Goal: Task Accomplishment & Management: Complete application form

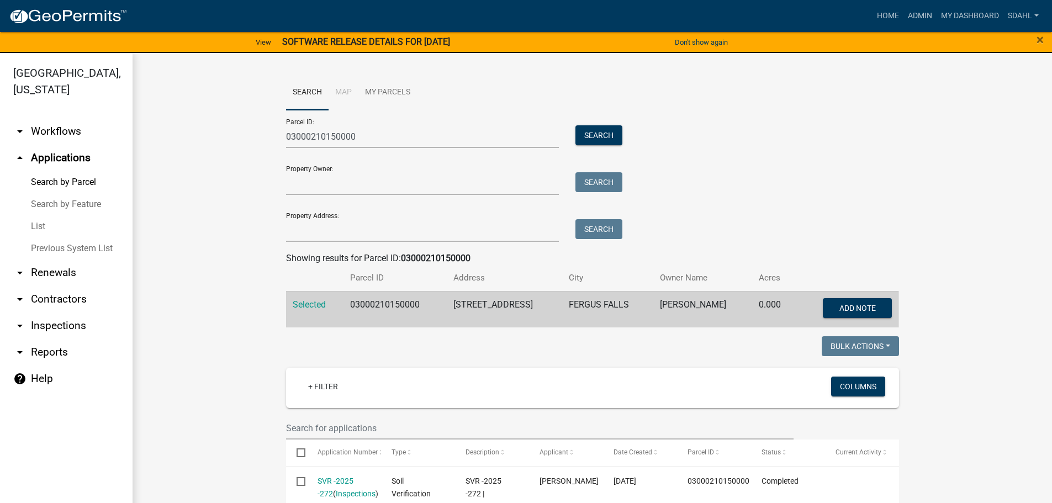
scroll to position [331, 0]
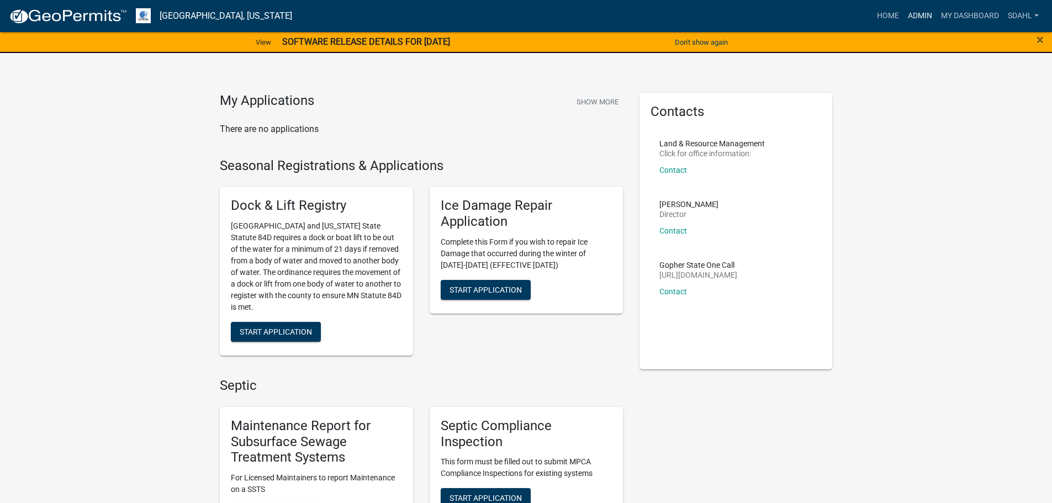
click at [909, 13] on link "Admin" at bounding box center [920, 16] width 33 height 21
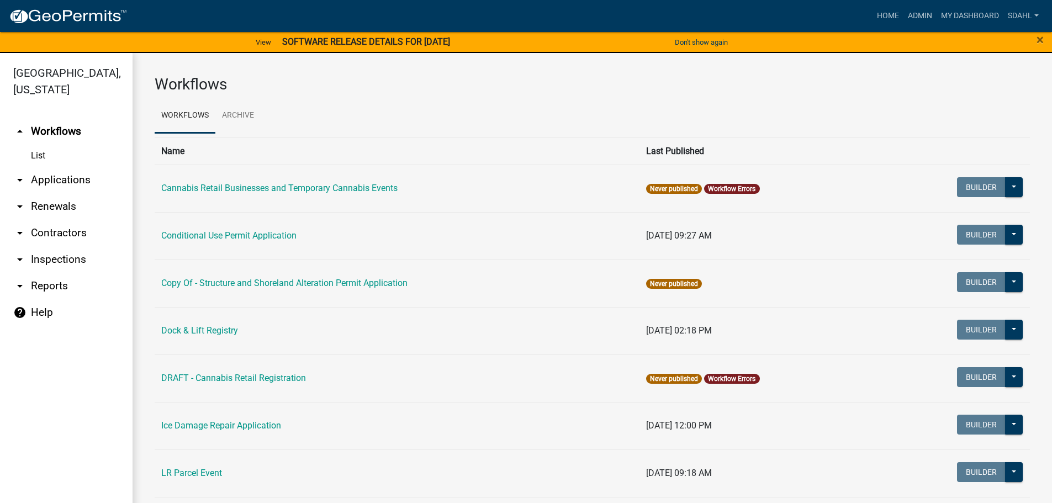
click at [59, 178] on link "arrow_drop_down Applications" at bounding box center [66, 180] width 133 height 27
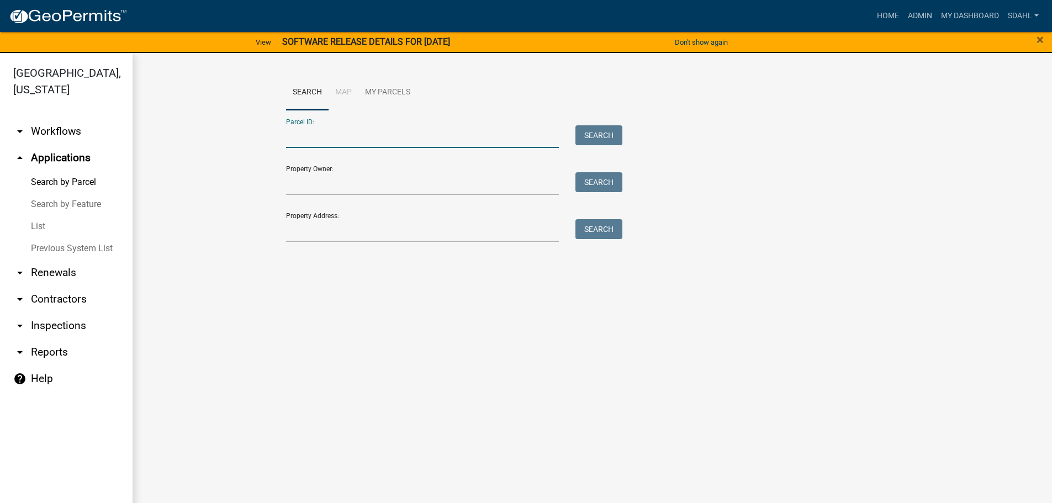
click at [411, 140] on input "Parcel ID:" at bounding box center [422, 136] width 273 height 23
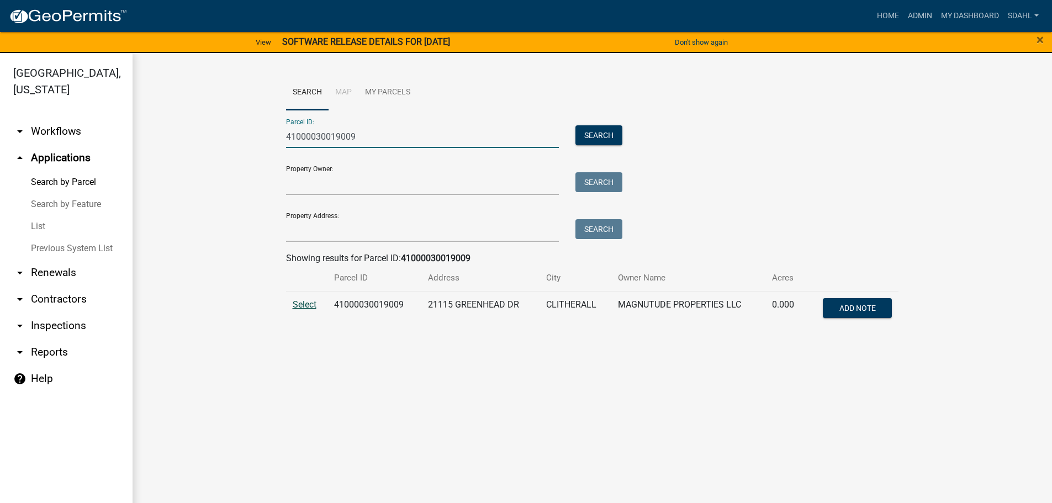
type input "41000030019009"
click at [296, 302] on span "Select" at bounding box center [305, 304] width 24 height 10
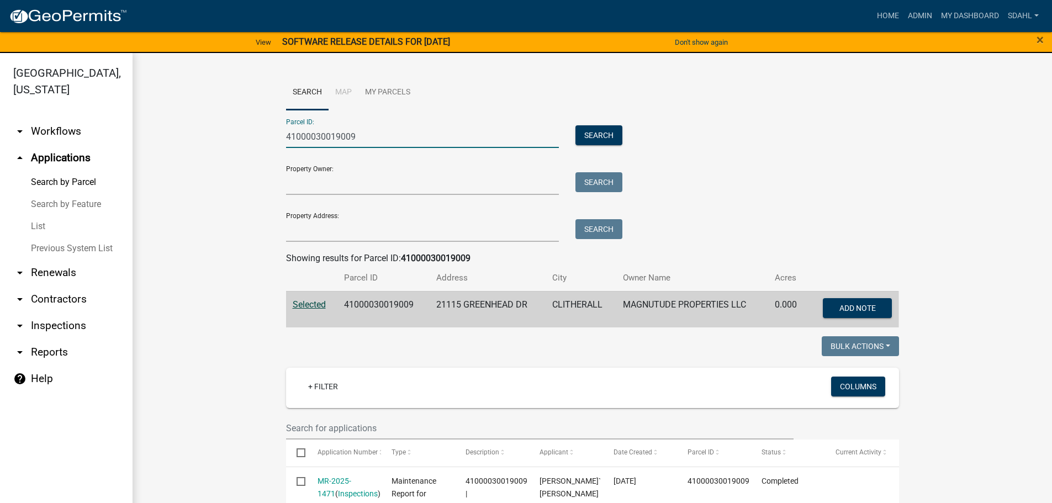
drag, startPoint x: 360, startPoint y: 135, endPoint x: 215, endPoint y: 153, distance: 145.8
click at [215, 153] on wm-workflow-application-search-view "Search Map My Parcels Parcel ID: 41000030019009 Search Property Owner: Search P…" at bounding box center [592, 434] width 875 height 718
click at [330, 234] on input "Property Address:" at bounding box center [422, 230] width 273 height 23
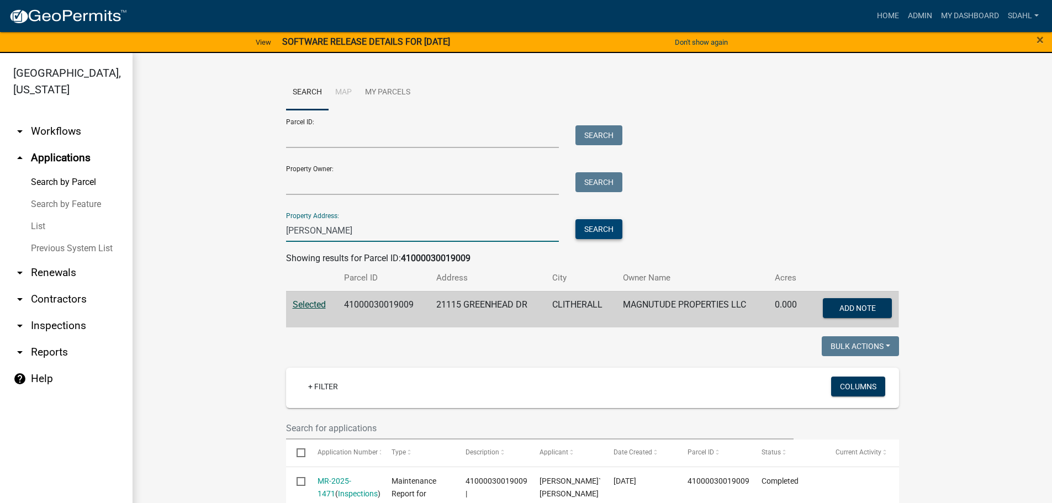
type input "[PERSON_NAME]"
click at [605, 231] on button "Search" at bounding box center [599, 229] width 47 height 20
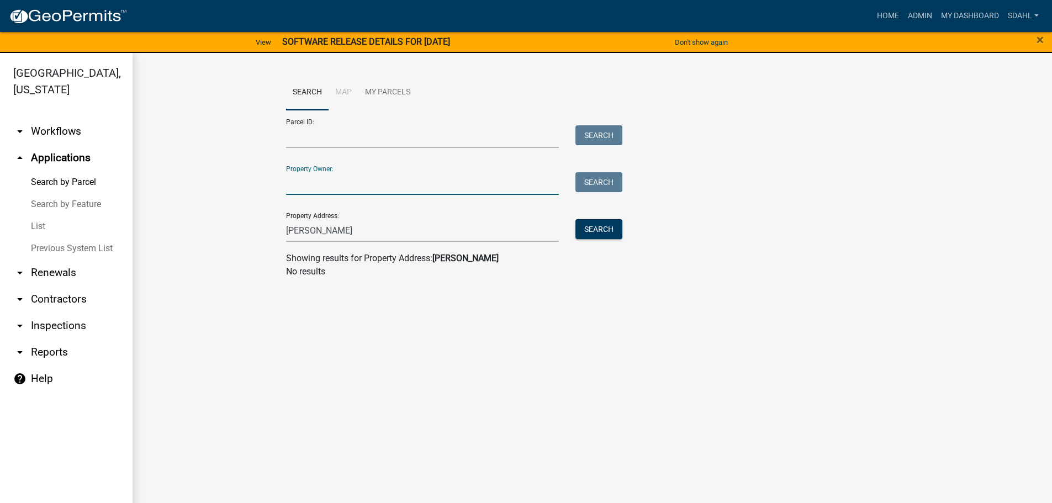
click at [319, 183] on input "Property Owner:" at bounding box center [422, 183] width 273 height 23
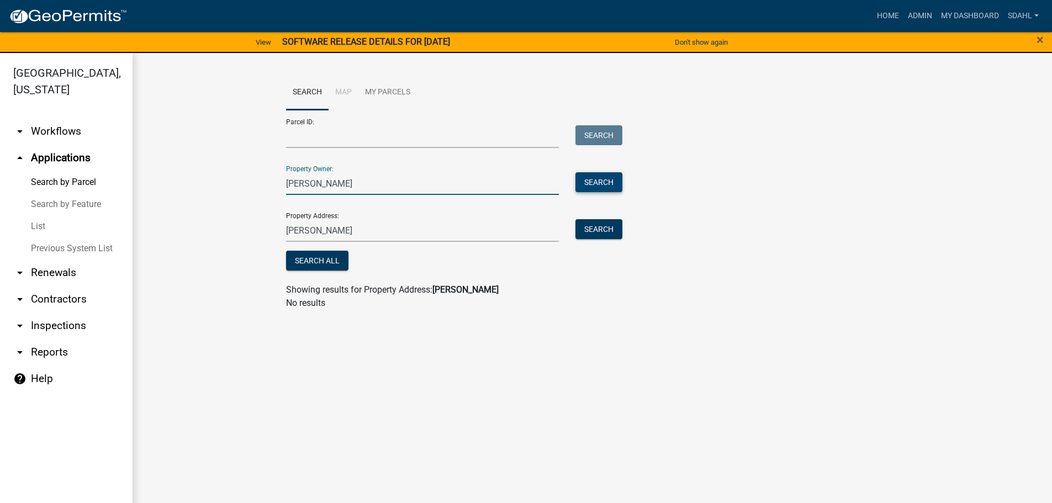
type input "[PERSON_NAME]"
click at [606, 182] on button "Search" at bounding box center [599, 182] width 47 height 20
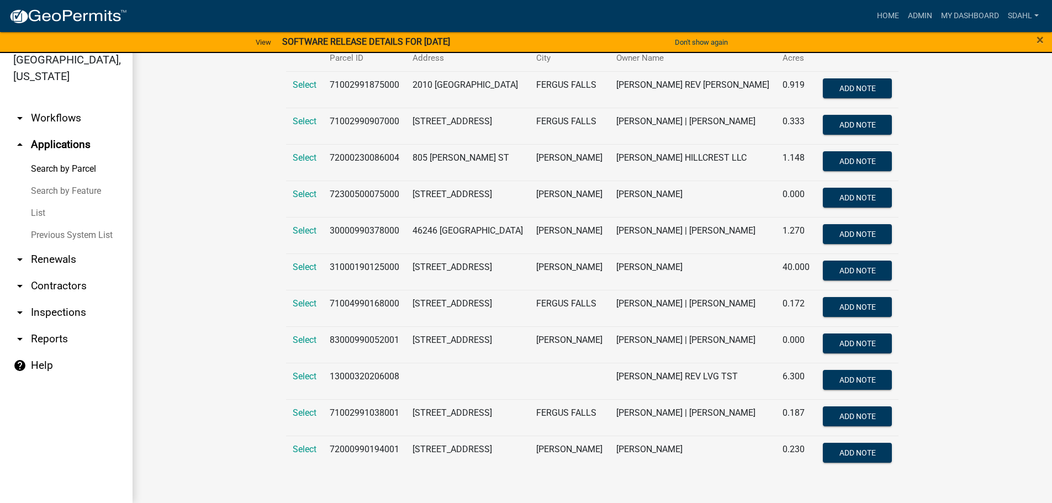
scroll to position [265, 0]
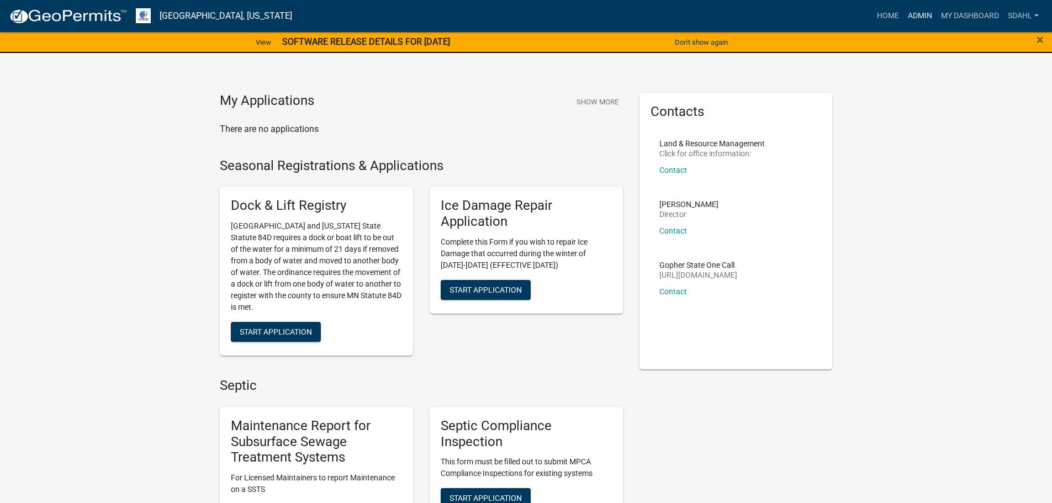
click at [922, 15] on link "Admin" at bounding box center [920, 16] width 33 height 21
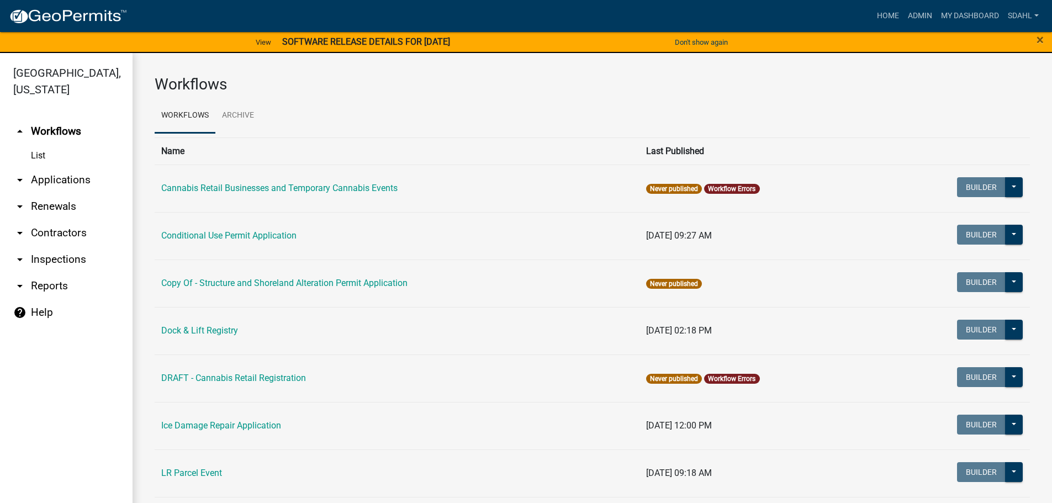
click at [80, 176] on link "arrow_drop_down Applications" at bounding box center [66, 180] width 133 height 27
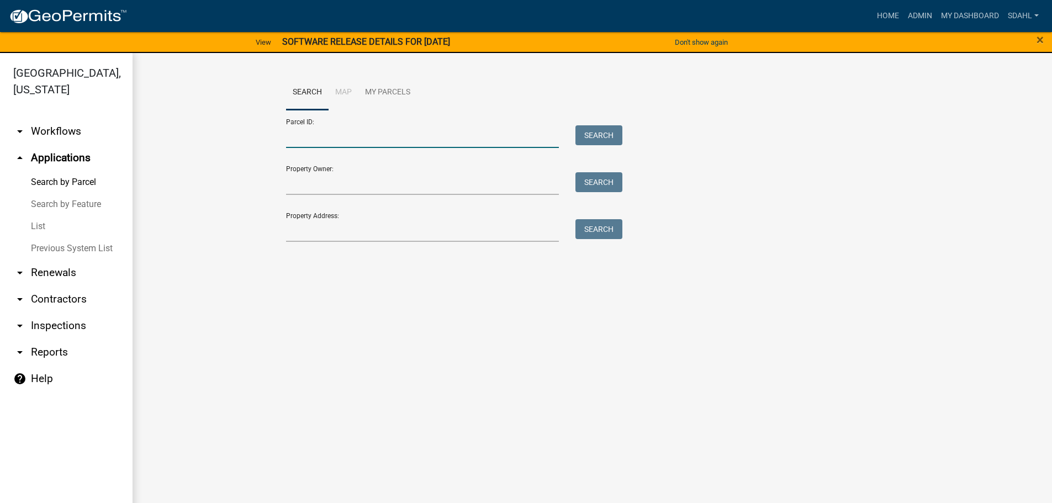
click at [357, 134] on input "Parcel ID:" at bounding box center [422, 136] width 273 height 23
paste input "29000990552000"
type input "29000990552000"
click at [597, 133] on button "Search" at bounding box center [599, 135] width 47 height 20
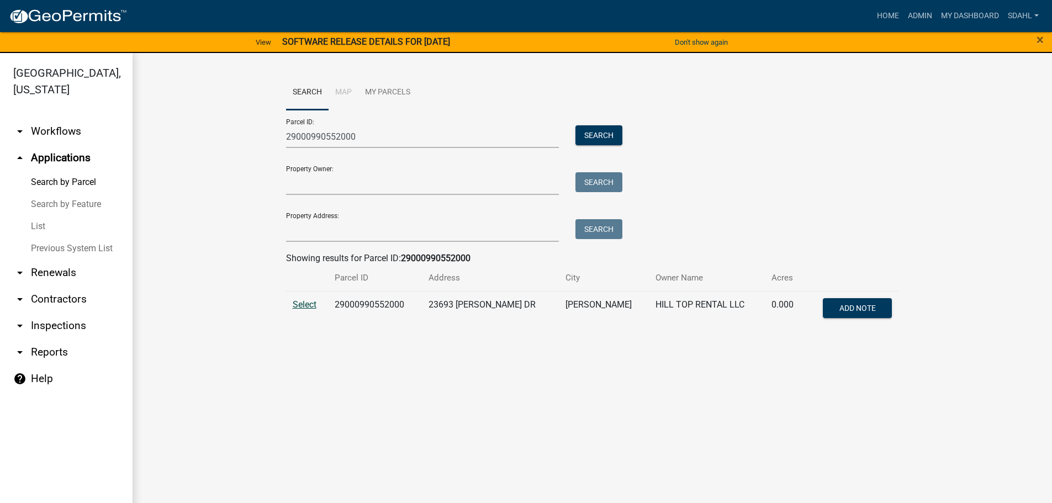
click at [297, 306] on span "Select" at bounding box center [305, 304] width 24 height 10
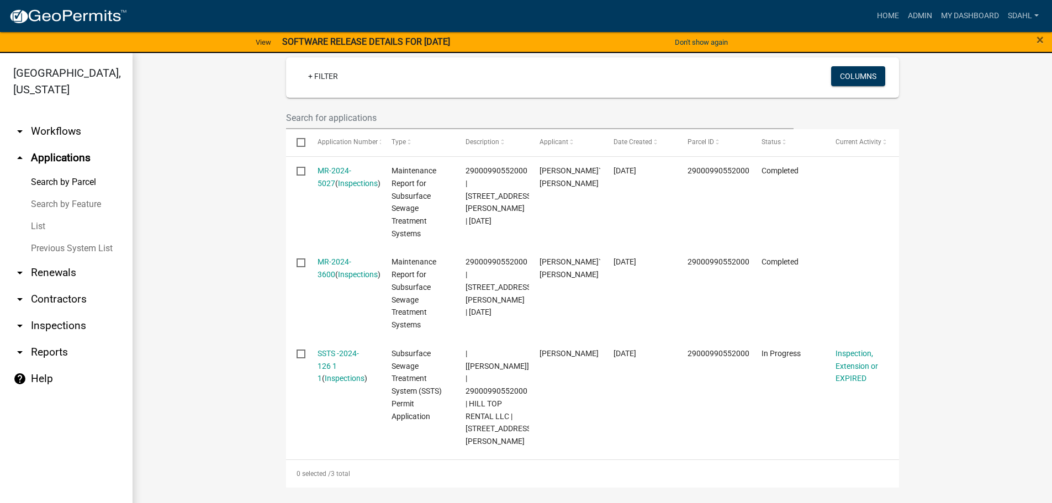
scroll to position [331, 0]
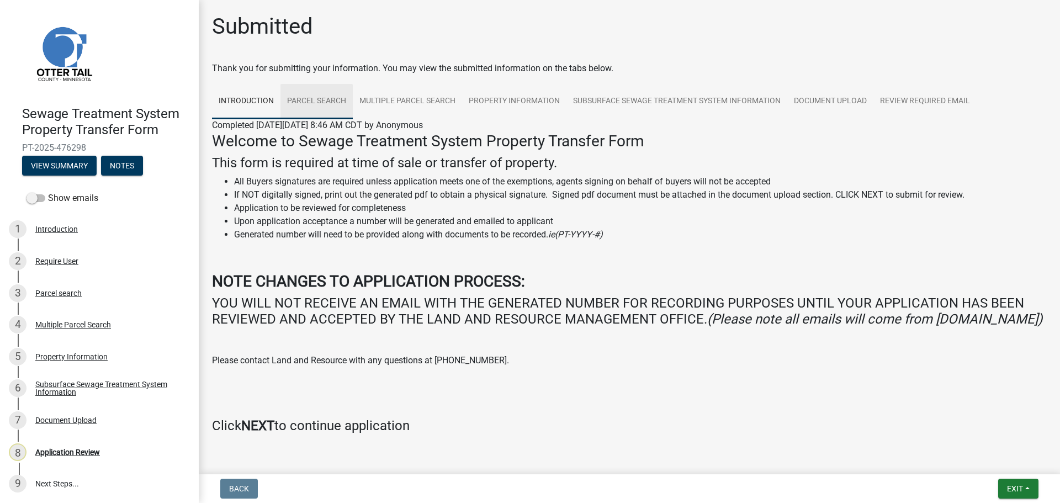
click at [330, 101] on link "Parcel search" at bounding box center [317, 101] width 72 height 35
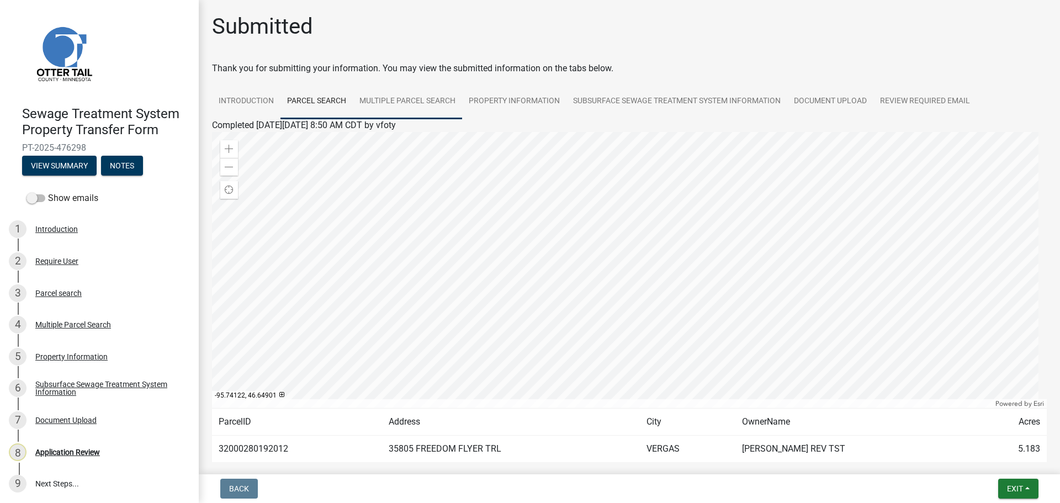
click at [413, 101] on link "Multiple Parcel Search" at bounding box center [407, 101] width 109 height 35
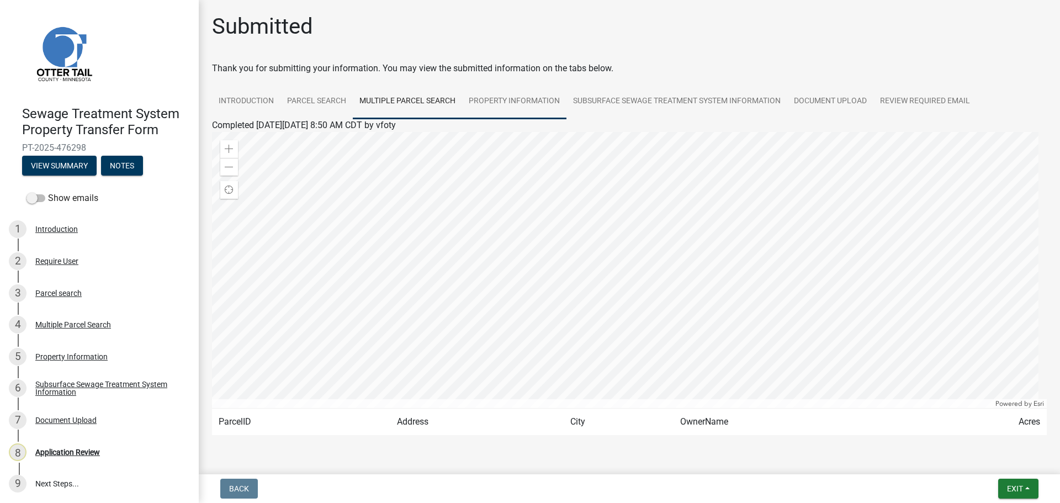
click at [532, 100] on link "Property Information" at bounding box center [514, 101] width 104 height 35
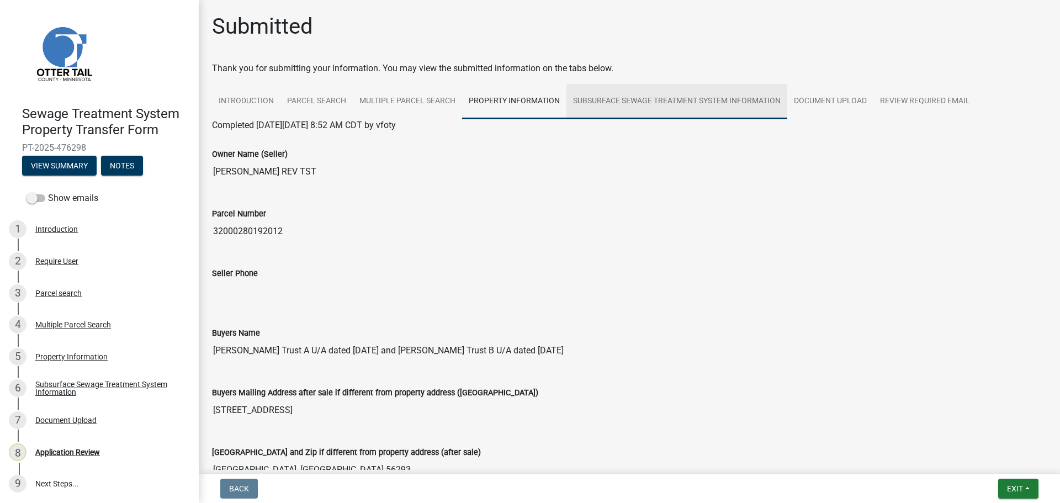
click at [668, 102] on link "Subsurface Sewage Treatment System Information" at bounding box center [677, 101] width 221 height 35
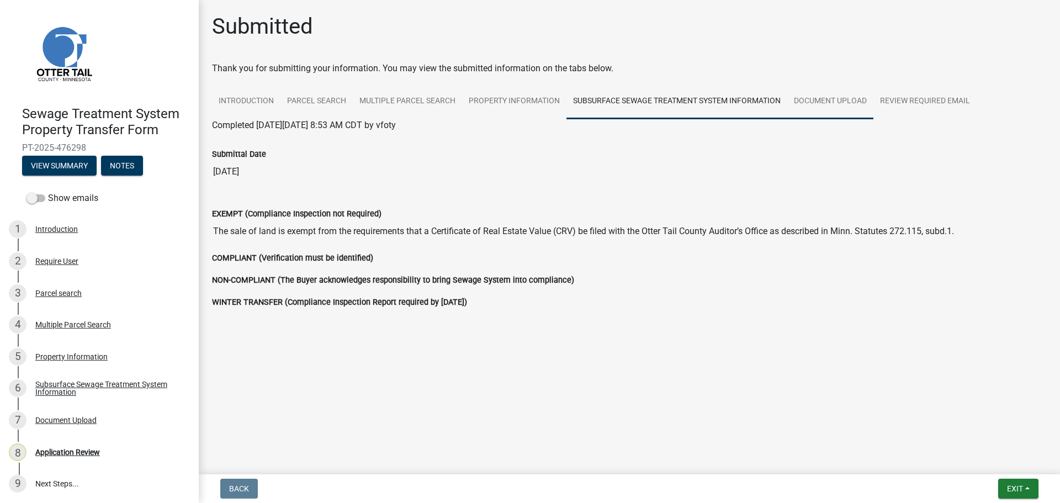
click at [829, 103] on link "Document Upload" at bounding box center [831, 101] width 86 height 35
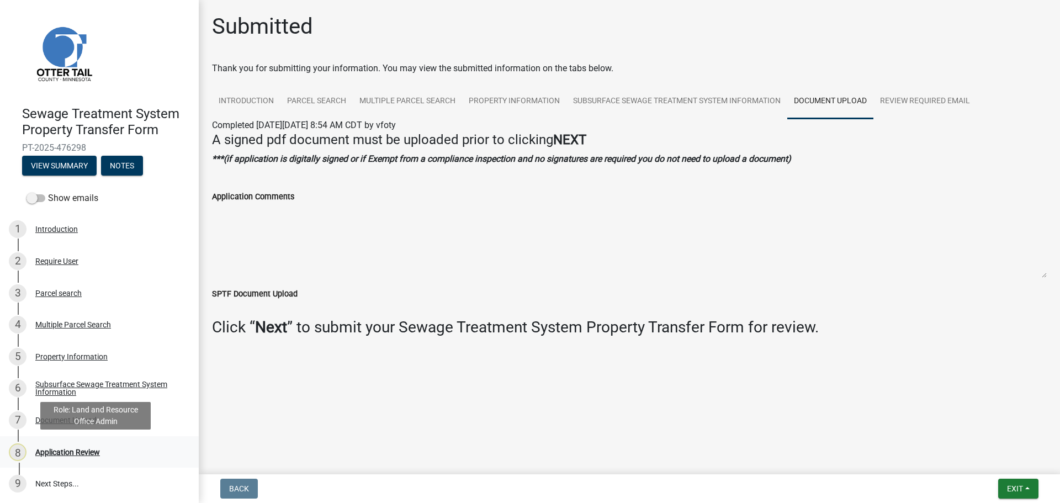
click at [80, 454] on div "Application Review" at bounding box center [67, 452] width 65 height 8
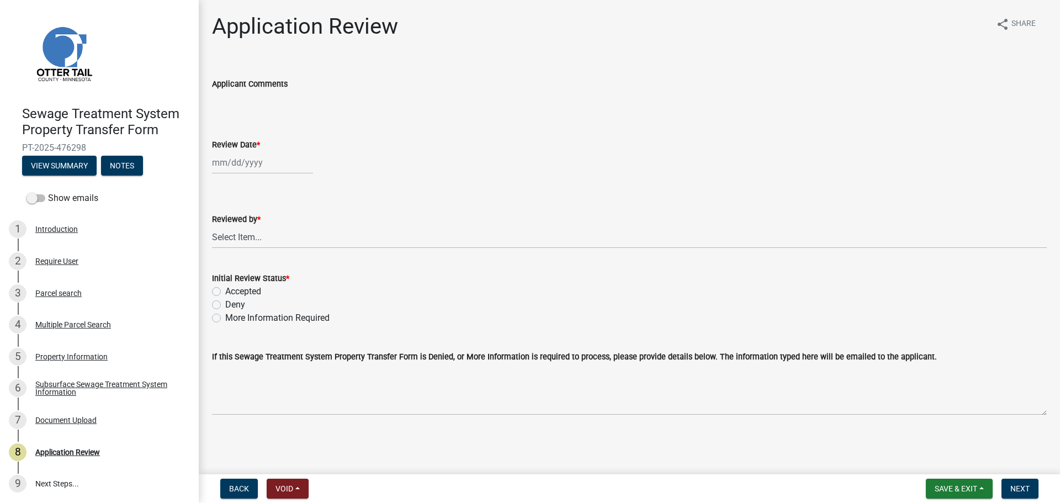
select select "9"
select select "2025"
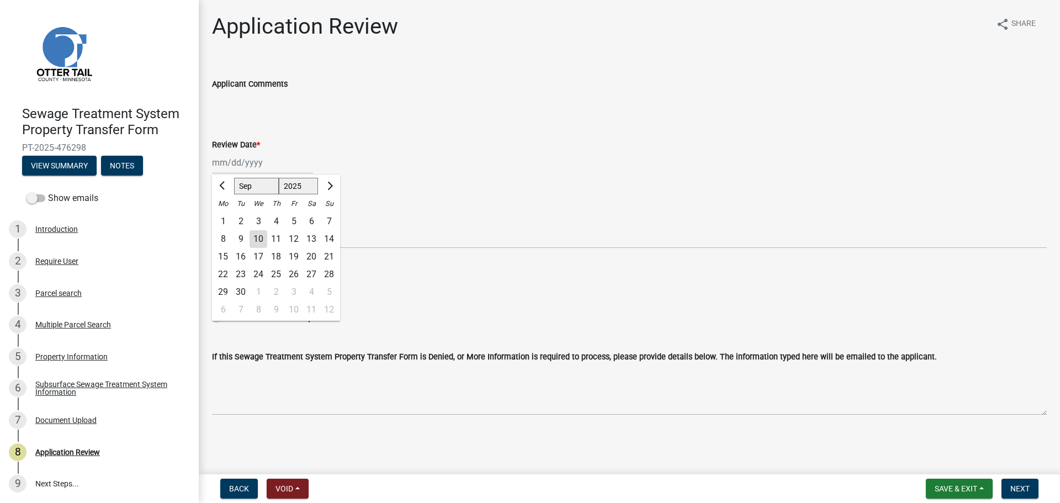
click at [270, 164] on div "Jan Feb Mar Apr May Jun Jul Aug Sep Oct Nov Dec 1525 1526 1527 1528 1529 1530 1…" at bounding box center [262, 162] width 101 height 23
click at [258, 238] on div "10" at bounding box center [259, 239] width 18 height 18
type input "09/10/2025"
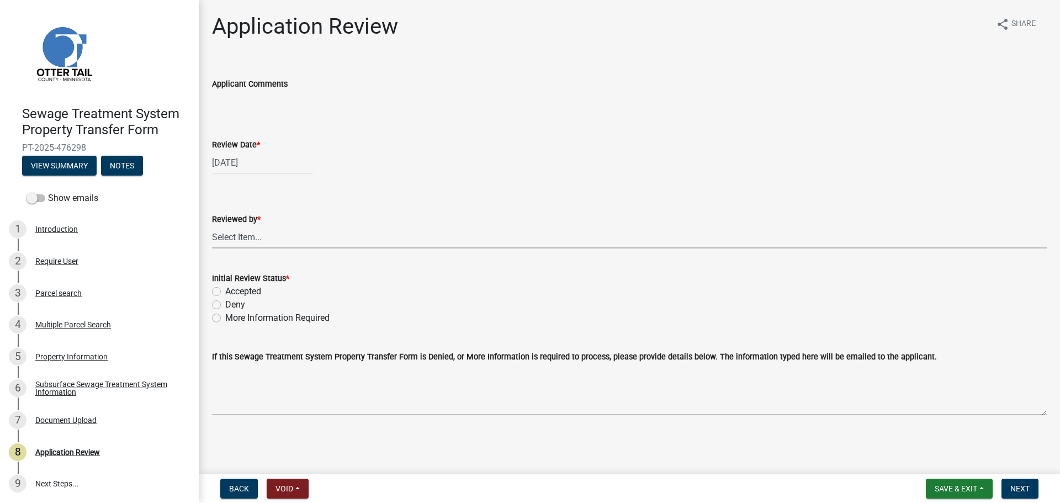
click at [261, 232] on select "Select Item... Alexis Newark Amy Busko Andrea Perales Brittany Tollefson Christ…" at bounding box center [629, 237] width 835 height 23
click at [212, 226] on select "Select Item... Alexis Newark Amy Busko Andrea Perales Brittany Tollefson Christ…" at bounding box center [629, 237] width 835 height 23
select select "67745ee8-7159-4960-80f9-a638286b467c"
click at [233, 294] on label "Accepted" at bounding box center [243, 291] width 36 height 13
click at [233, 292] on input "Accepted" at bounding box center [228, 288] width 7 height 7
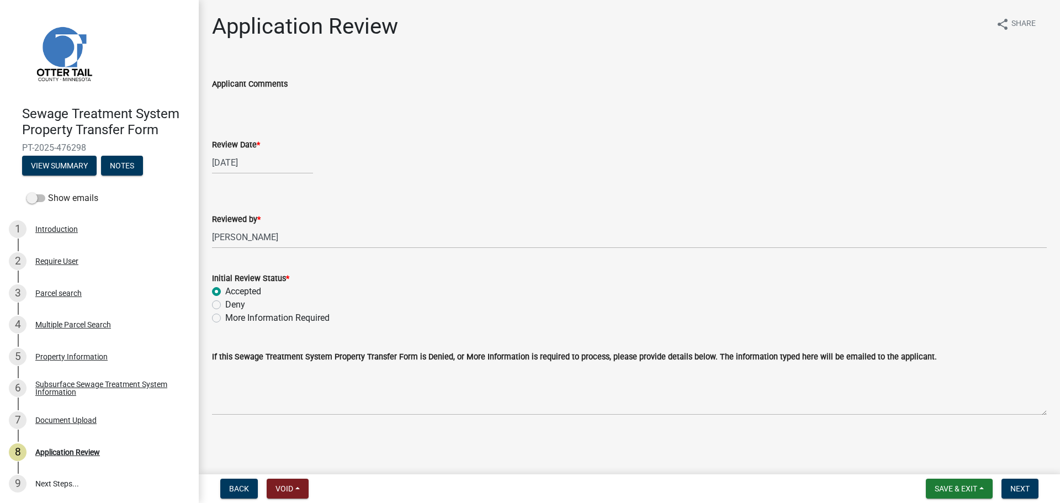
radio input "true"
click at [1014, 488] on span "Next" at bounding box center [1020, 488] width 19 height 9
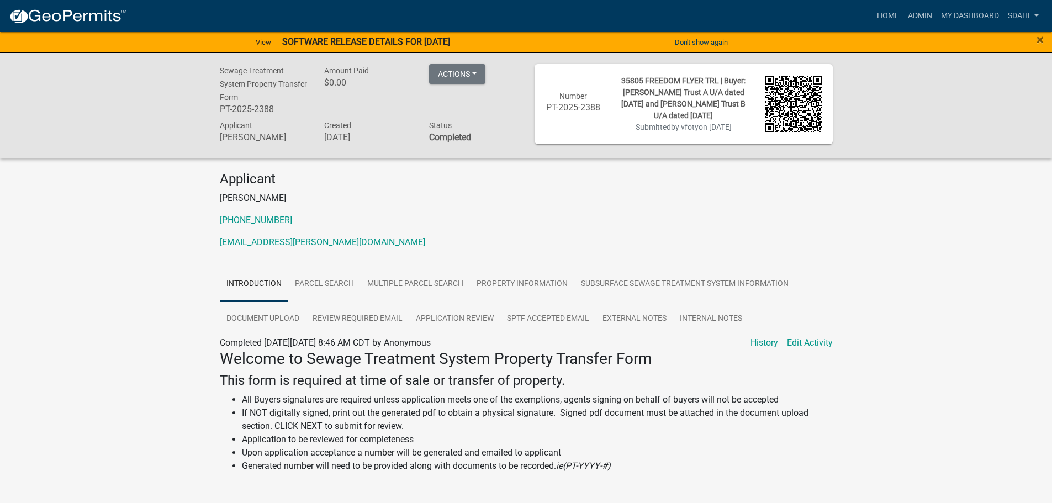
click at [895, 99] on div "Sewage Treatment System Property Transfer Form PT-2025-2388 Amount Paid $0.00 A…" at bounding box center [526, 105] width 1052 height 105
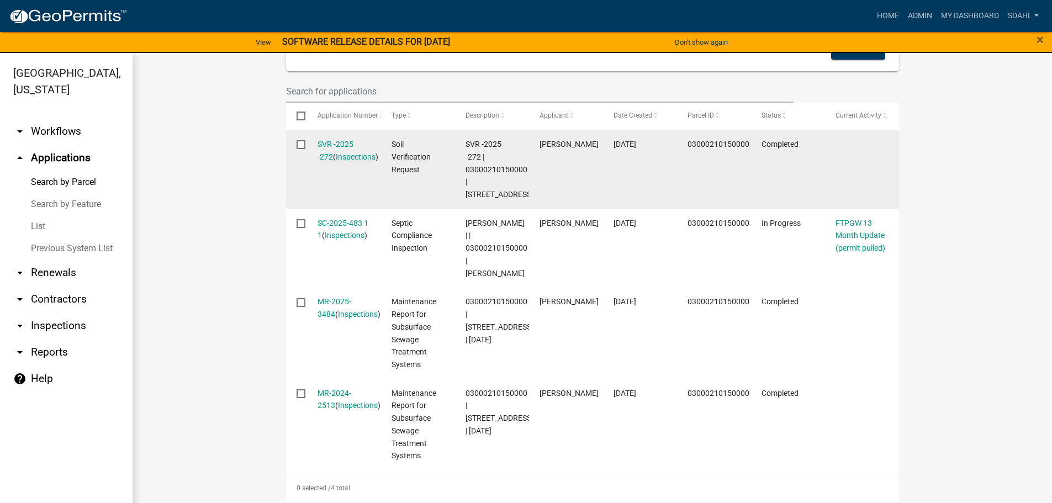
scroll to position [331, 0]
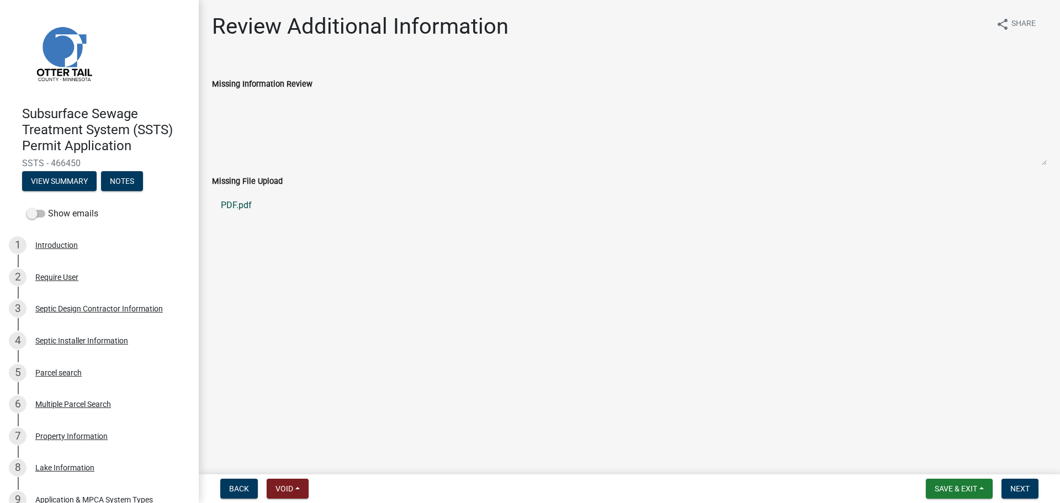
click at [241, 204] on link "PDF.pdf" at bounding box center [629, 205] width 835 height 27
click at [239, 488] on span "Back" at bounding box center [239, 488] width 20 height 9
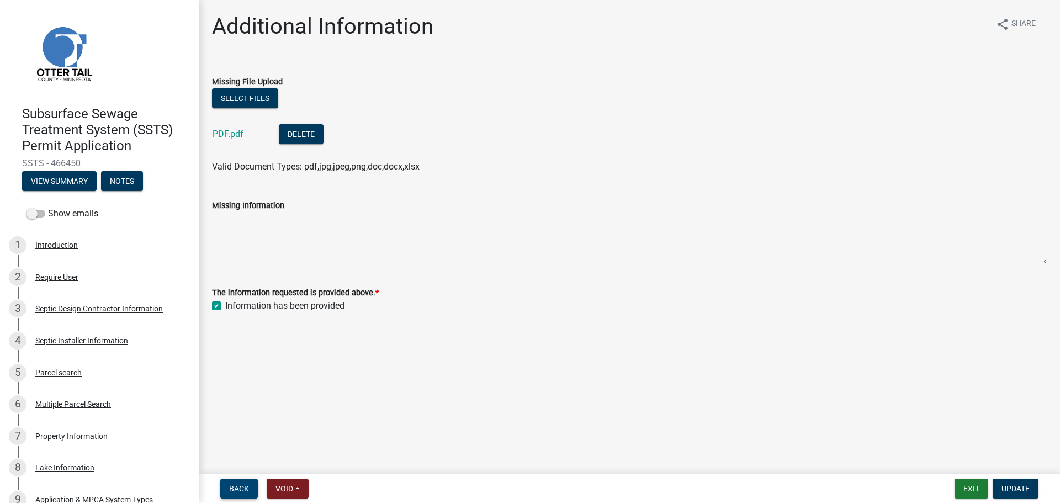
click at [239, 488] on span "Back" at bounding box center [239, 488] width 20 height 9
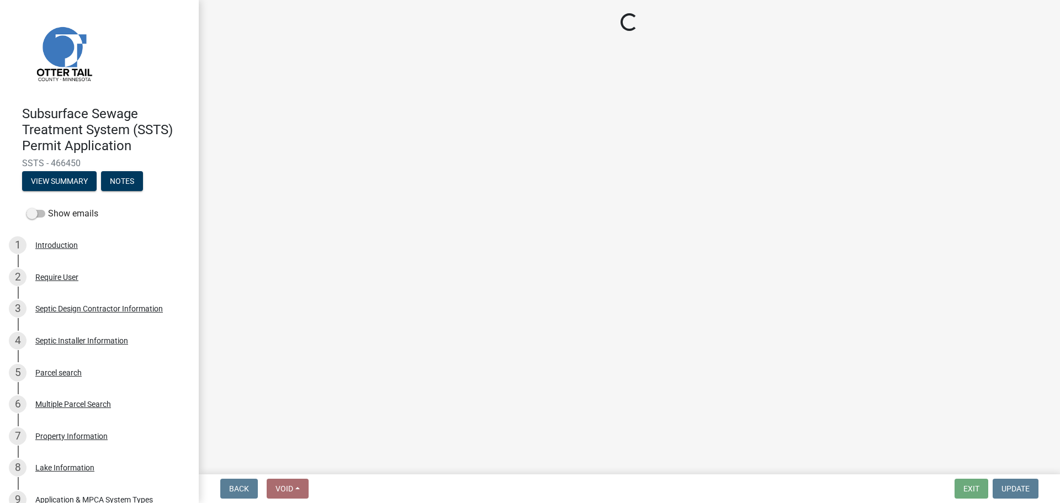
select select "c924b0b6-8bab-4fad-8e2d-179555df0fda"
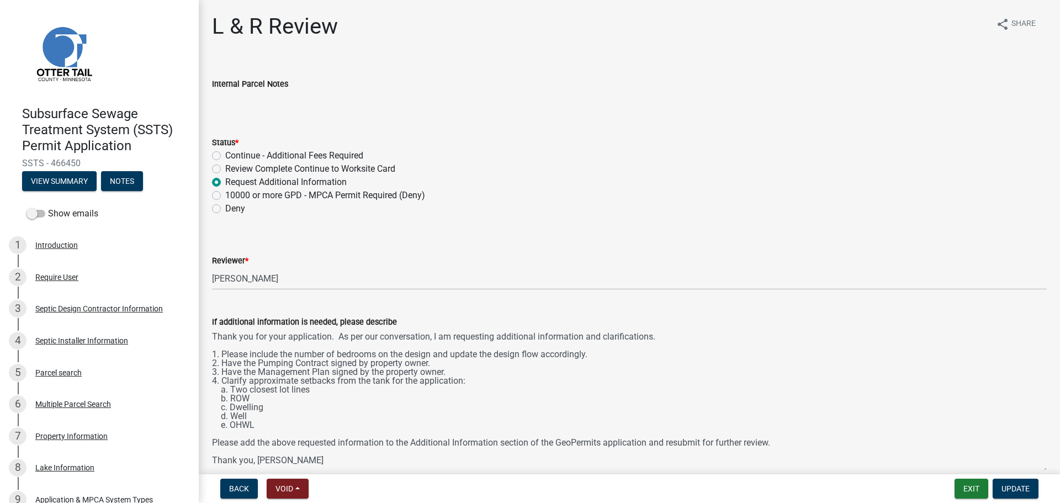
drag, startPoint x: 1042, startPoint y: 378, endPoint x: 1033, endPoint y: 471, distance: 93.2
click at [1033, 471] on div "Subsurface Sewage Treatment System (SSTS) Permit Application SSTS - 466450 View…" at bounding box center [530, 251] width 1060 height 503
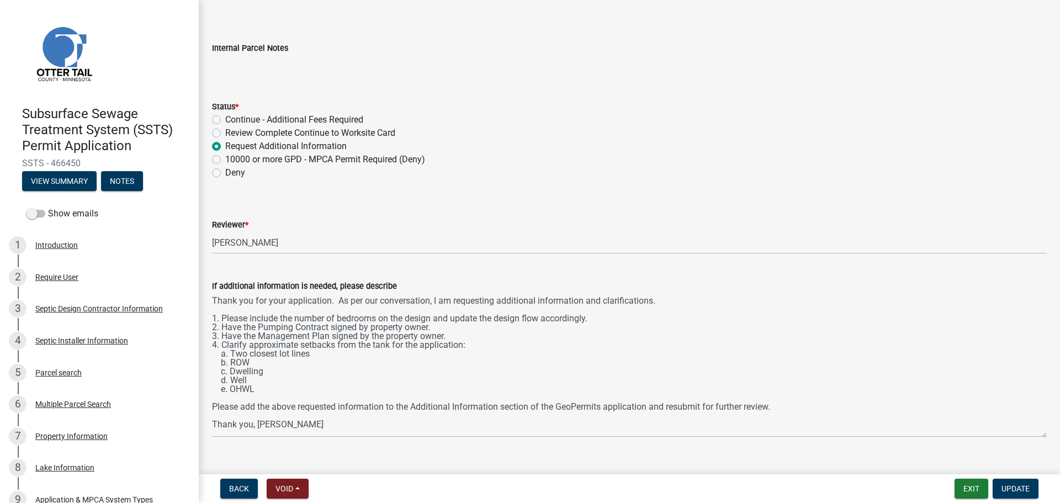
scroll to position [55, 0]
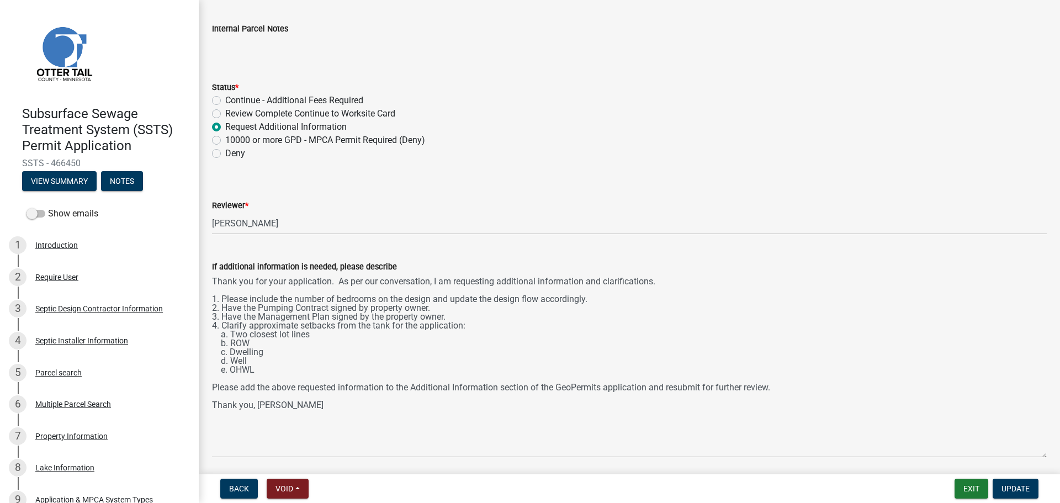
drag, startPoint x: 1038, startPoint y: 416, endPoint x: 1040, endPoint y: 456, distance: 39.8
click at [1040, 456] on div "If additional information is needed, please describe Thank you for your applica…" at bounding box center [630, 351] width 852 height 213
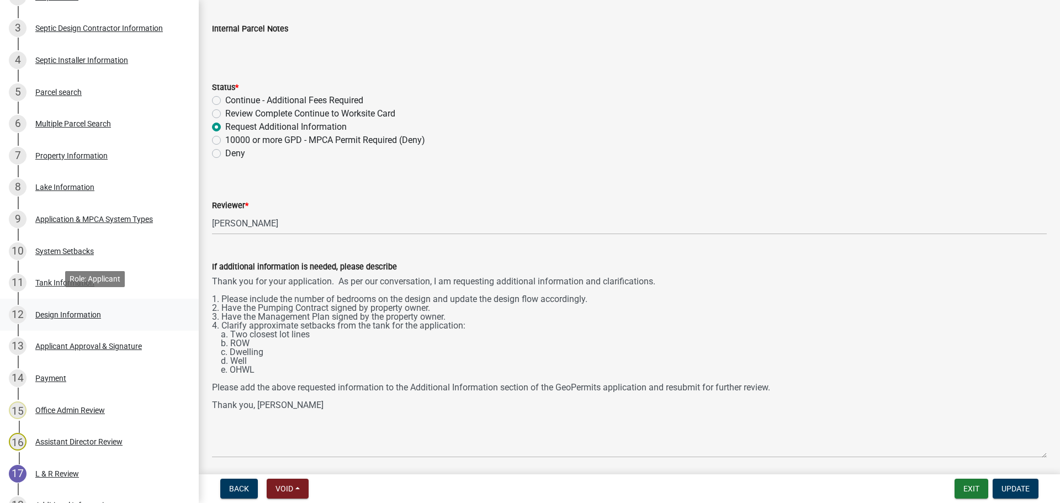
scroll to position [331, 0]
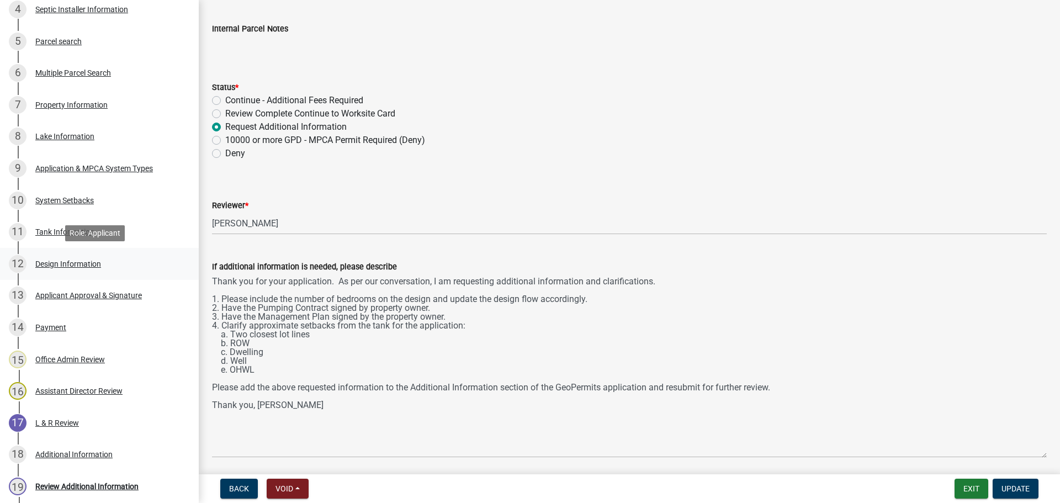
click at [90, 266] on div "Design Information" at bounding box center [68, 264] width 66 height 8
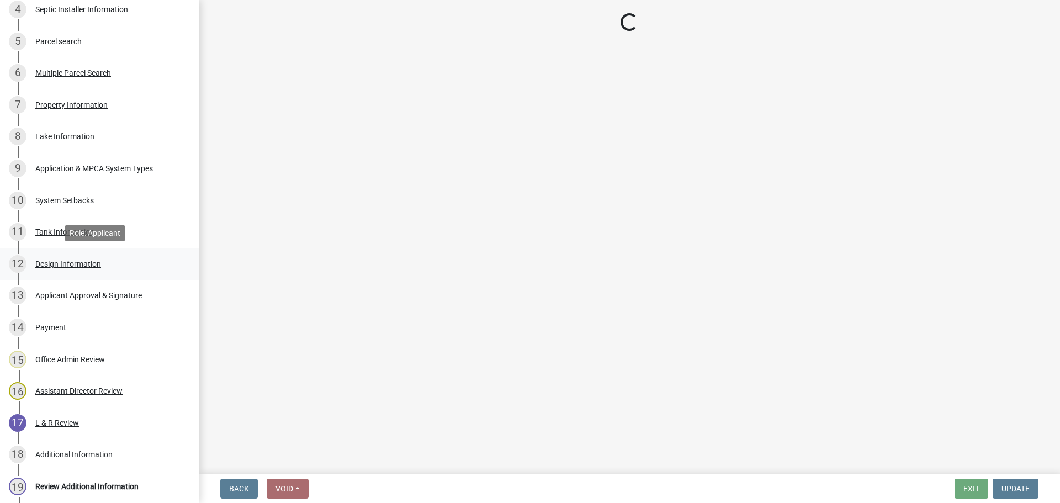
scroll to position [0, 0]
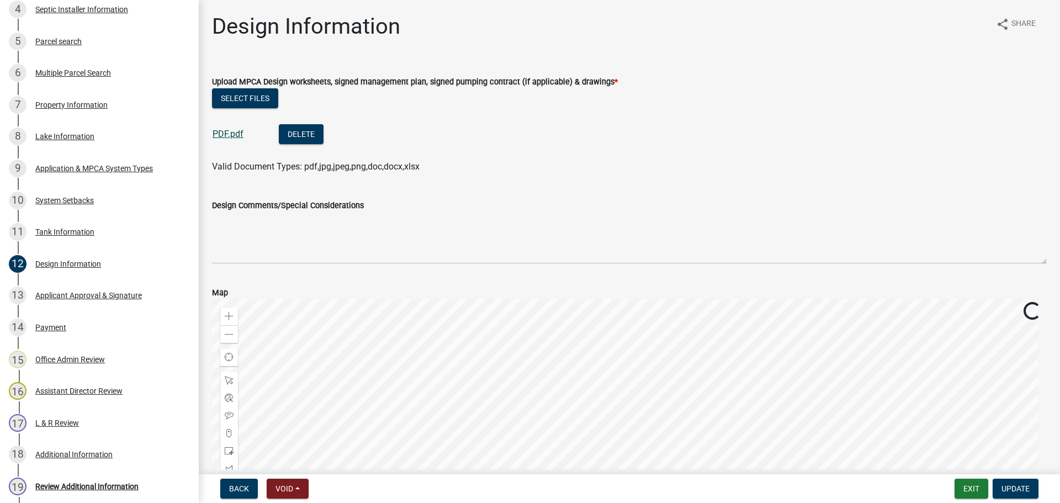
click at [228, 134] on link "PDF.pdf" at bounding box center [228, 134] width 31 height 10
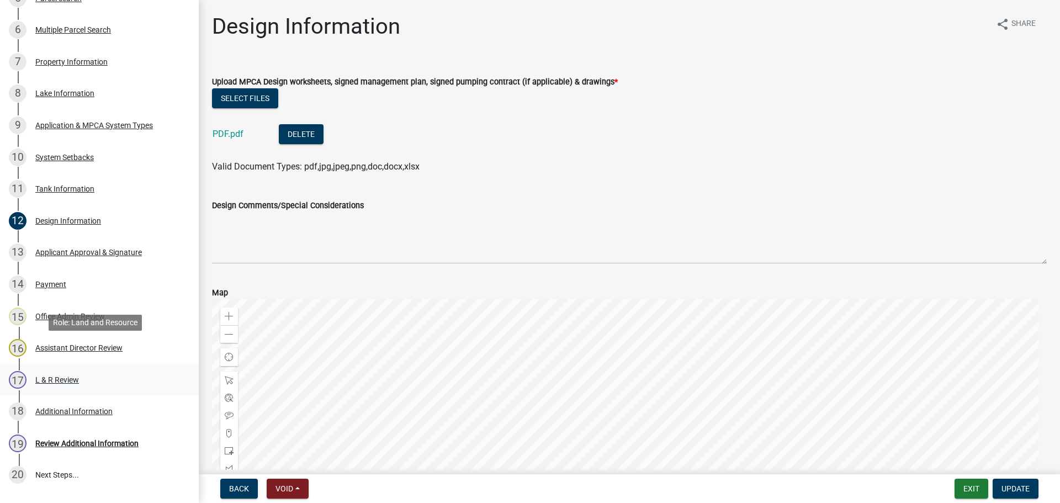
scroll to position [465, 0]
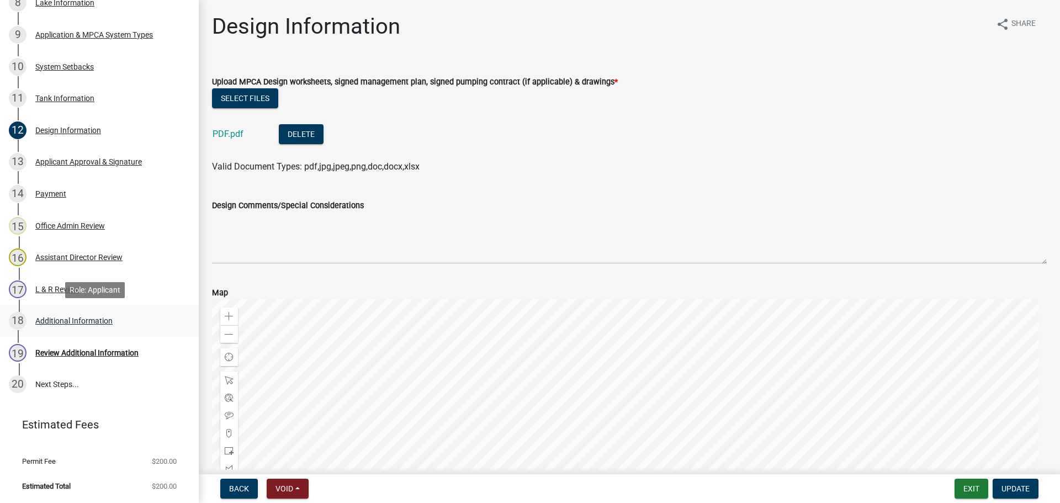
click at [75, 320] on div "Additional Information" at bounding box center [73, 321] width 77 height 8
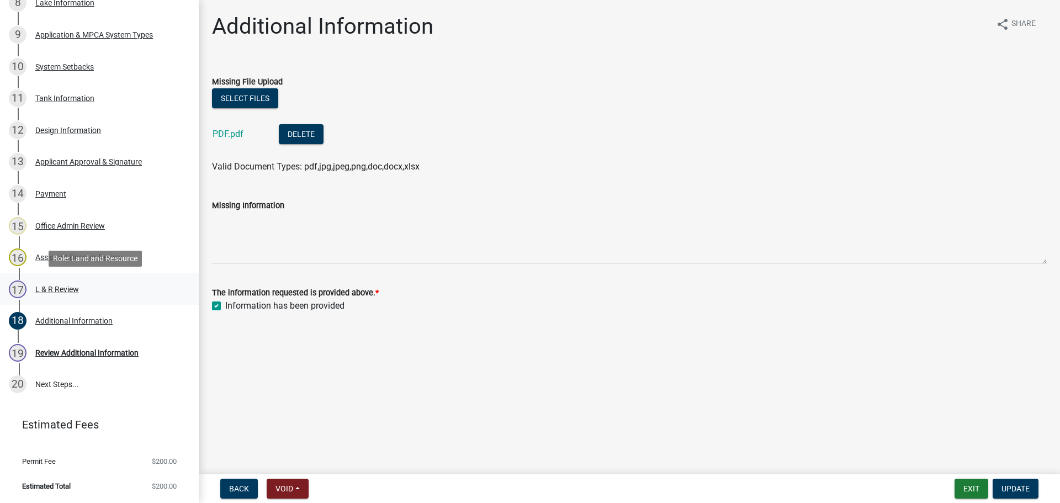
click at [66, 291] on div "L & R Review" at bounding box center [57, 290] width 44 height 8
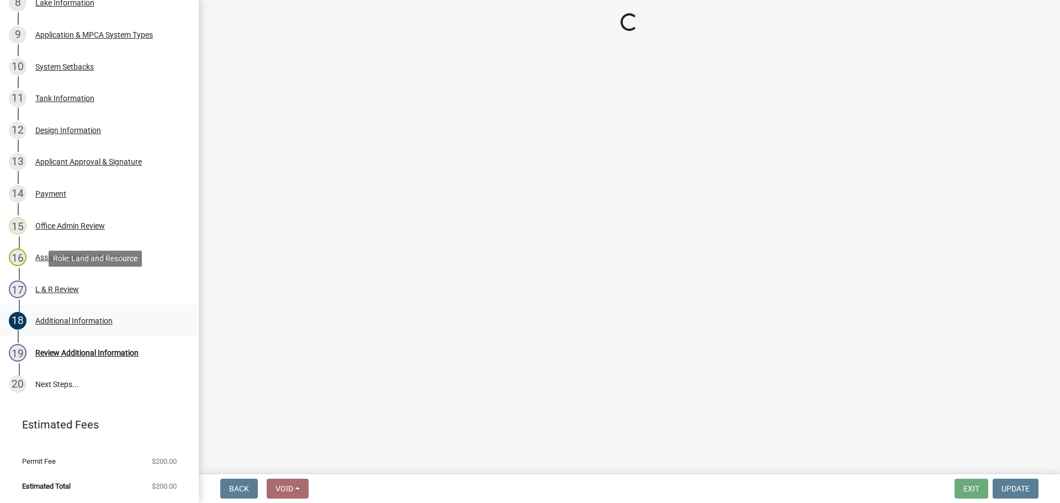
select select "c924b0b6-8bab-4fad-8e2d-179555df0fda"
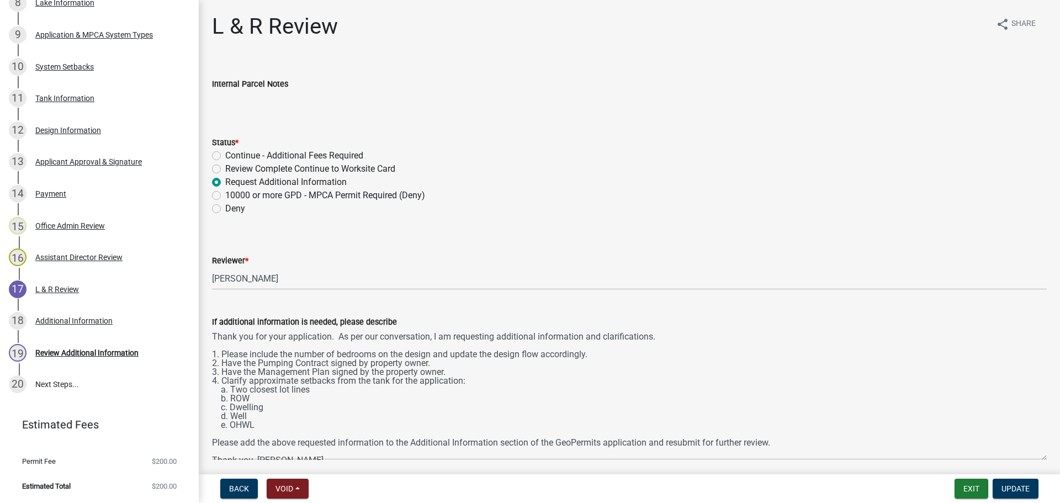
drag, startPoint x: 1044, startPoint y: 384, endPoint x: 1036, endPoint y: 457, distance: 73.4
click at [1036, 457] on textarea "Thank you for your application. As per our conversation, I am requesting additi…" at bounding box center [629, 394] width 835 height 131
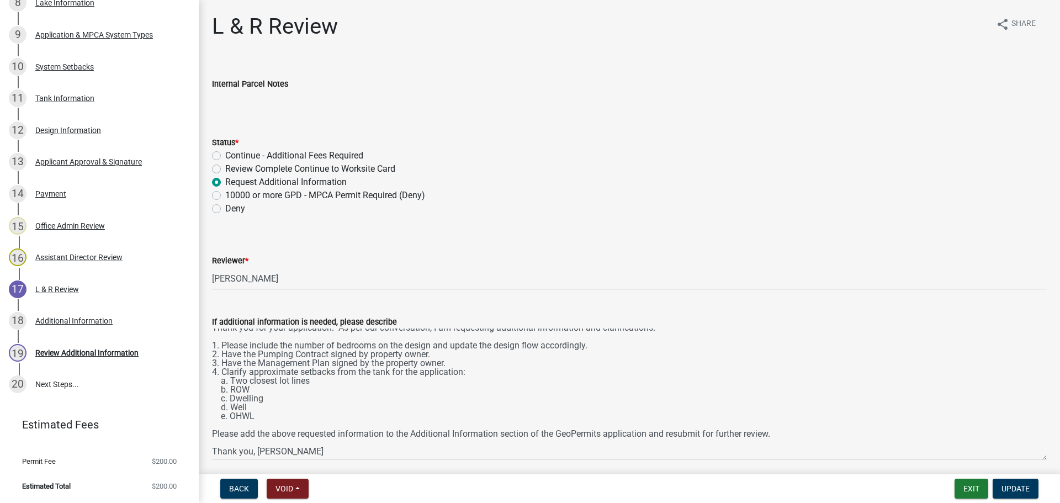
scroll to position [18, 0]
click at [78, 351] on div "Review Additional Information" at bounding box center [86, 353] width 103 height 8
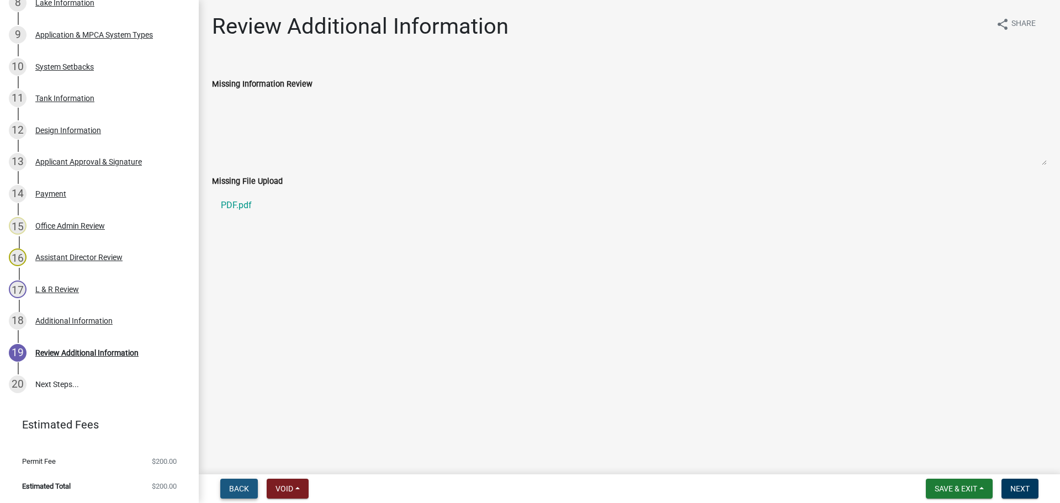
click at [237, 487] on span "Back" at bounding box center [239, 488] width 20 height 9
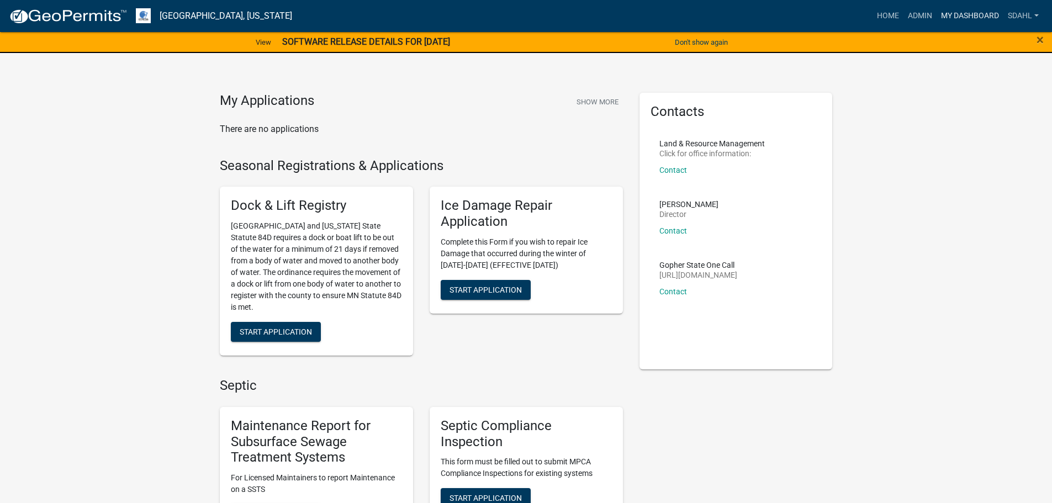
click at [954, 13] on link "My Dashboard" at bounding box center [970, 16] width 67 height 21
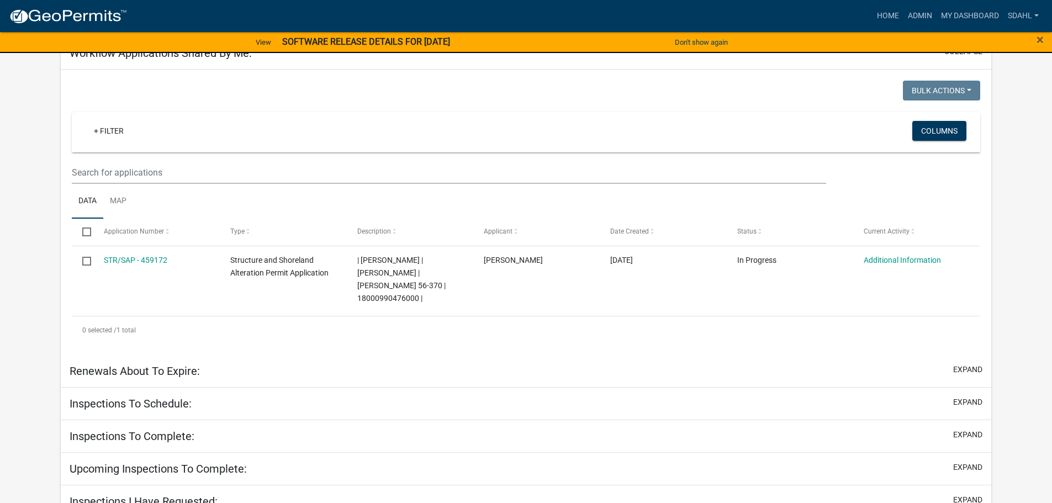
scroll to position [256, 0]
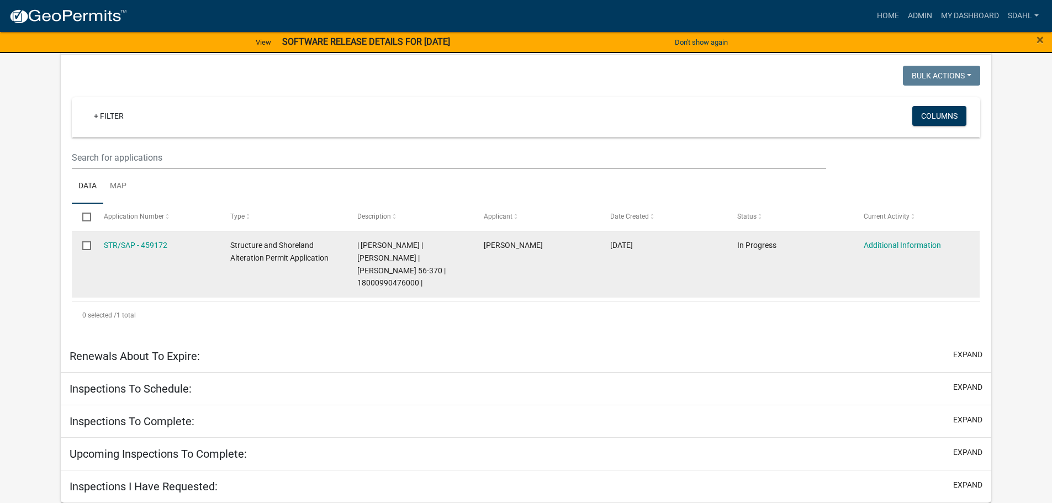
select select "3: 100"
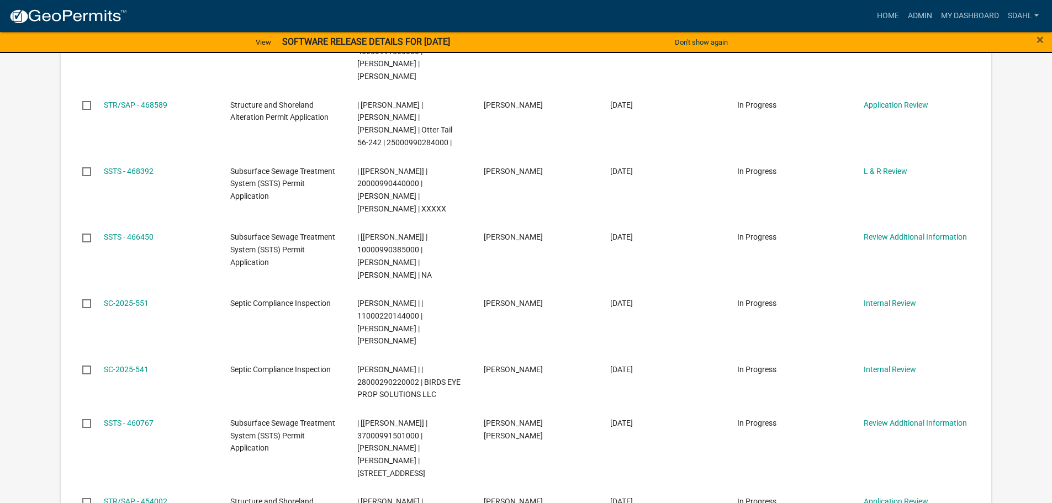
scroll to position [1164, 0]
